Goal: Task Accomplishment & Management: Manage account settings

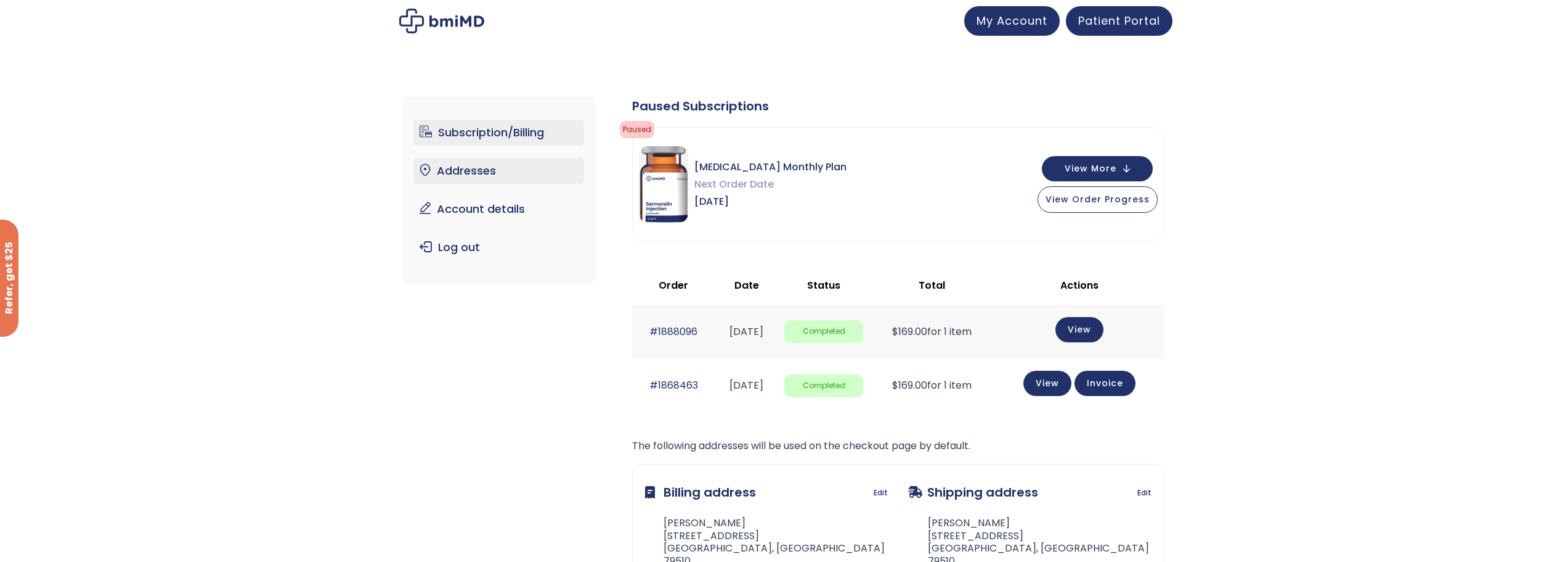
click at [480, 176] on link "Addresses" at bounding box center [499, 171] width 171 height 26
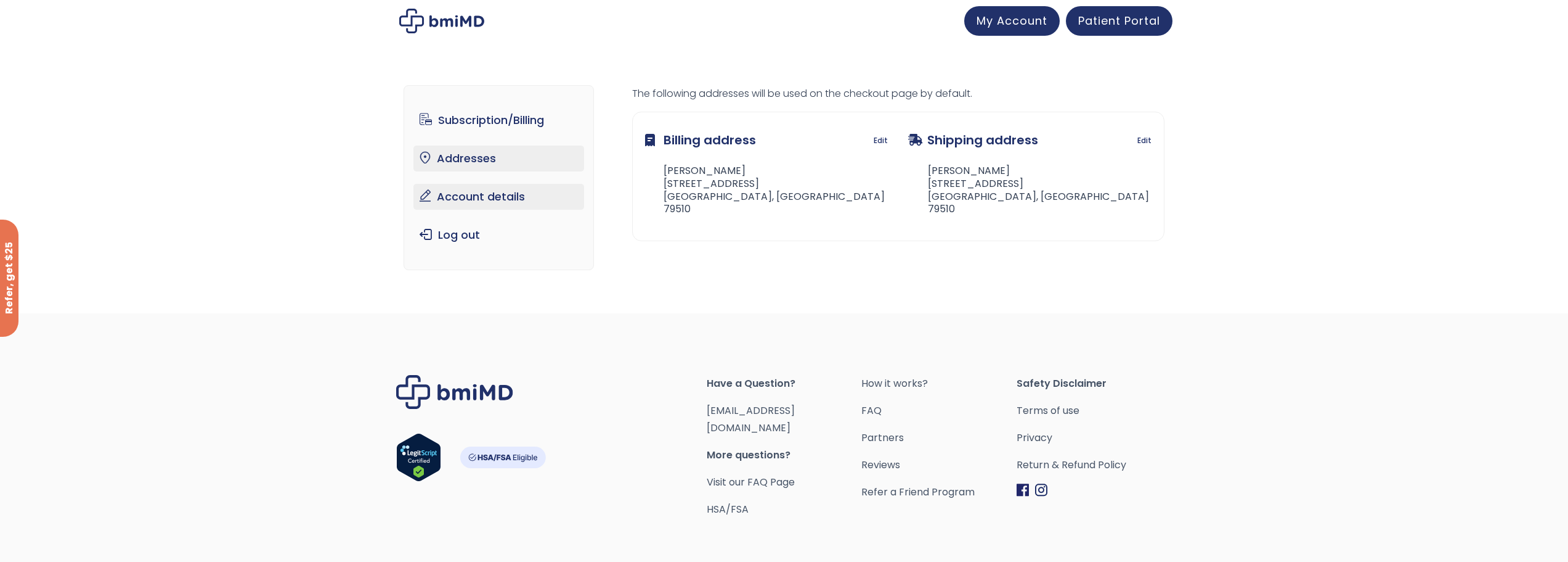
click at [476, 199] on link "Account details" at bounding box center [499, 196] width 171 height 26
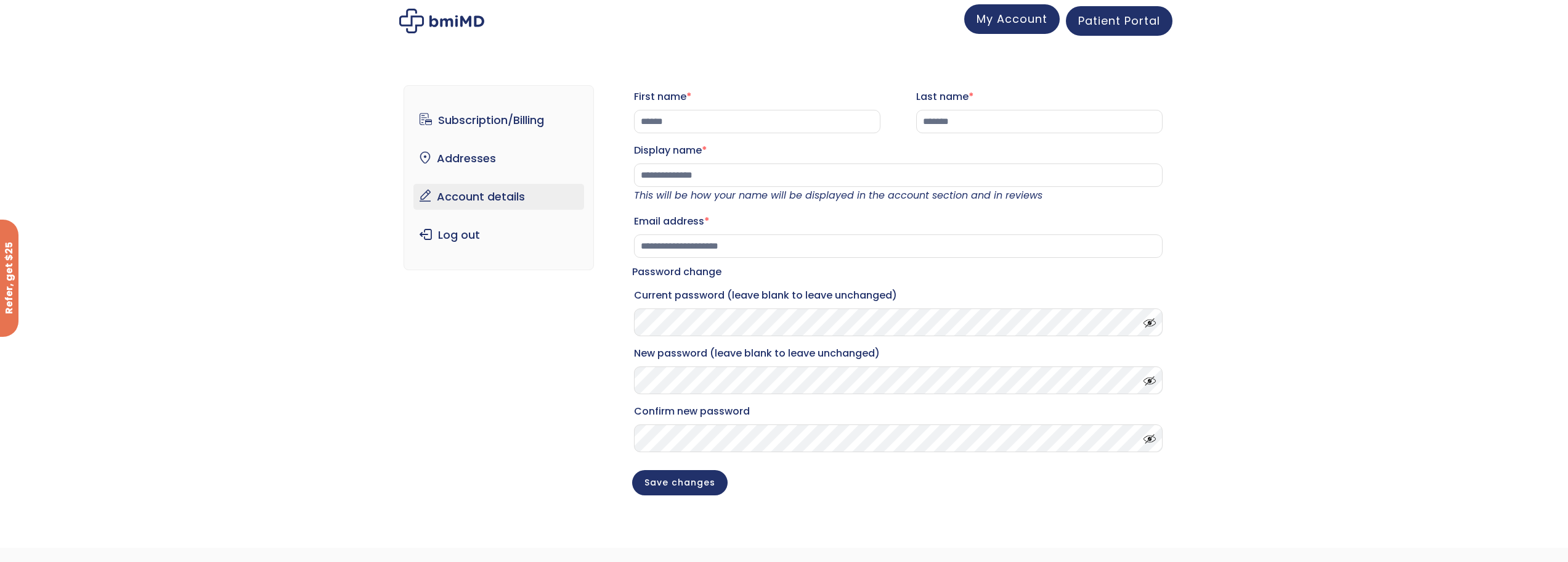
click at [1030, 28] on link "My Account" at bounding box center [1012, 19] width 96 height 29
